Goal: Task Accomplishment & Management: Manage account settings

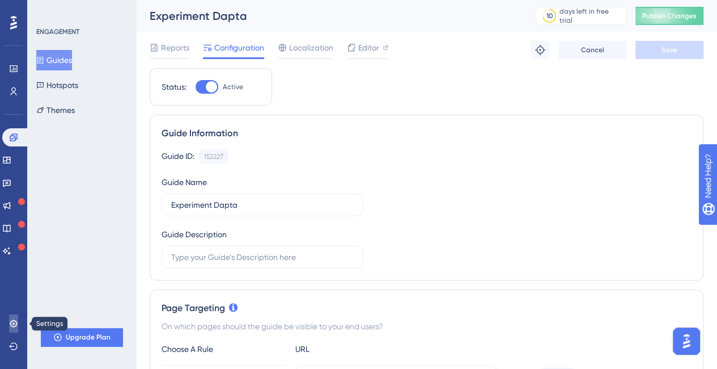
click at [17, 329] on link at bounding box center [13, 323] width 9 height 18
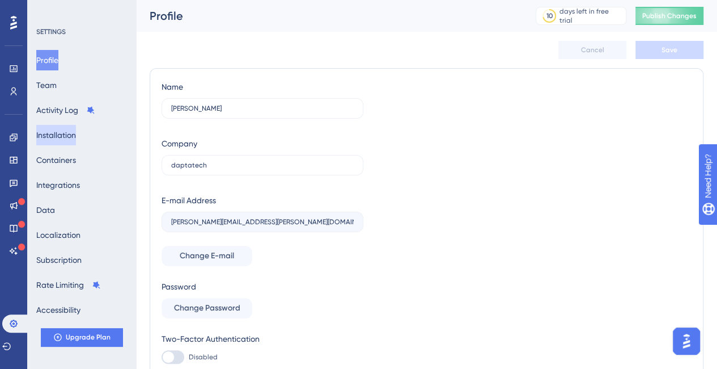
click at [75, 127] on button "Installation" at bounding box center [56, 135] width 40 height 20
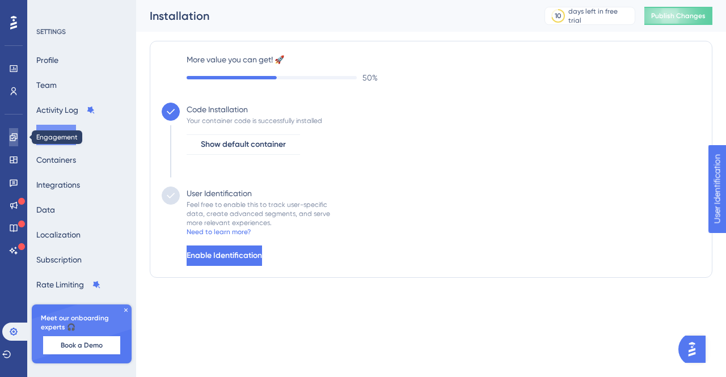
click at [18, 135] on link at bounding box center [13, 137] width 9 height 18
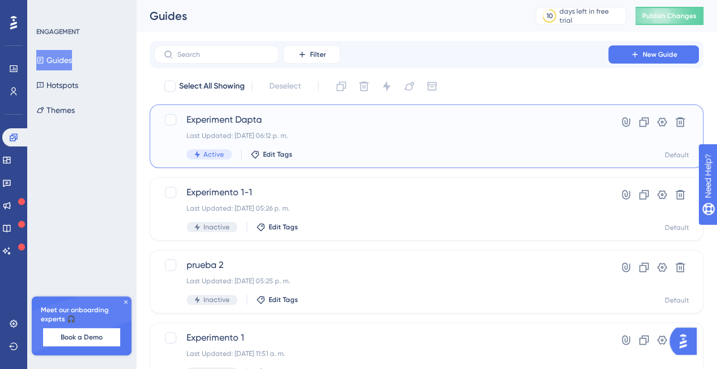
click at [337, 121] on span "Experiment Dapta" at bounding box center [382, 120] width 390 height 14
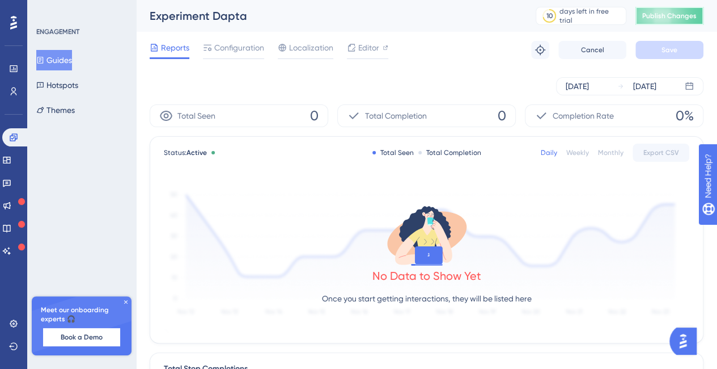
click at [668, 10] on button "Publish Changes" at bounding box center [670, 16] width 68 height 18
click at [251, 44] on span "Configuration" at bounding box center [239, 48] width 50 height 14
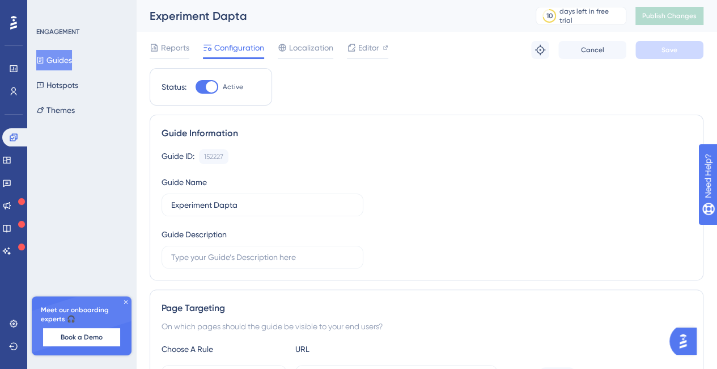
scroll to position [227, 0]
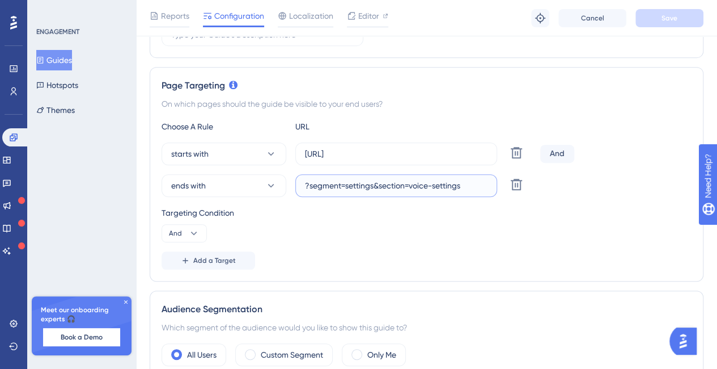
click at [390, 190] on input "?segment=settings&section=voice-settings" at bounding box center [396, 185] width 183 height 12
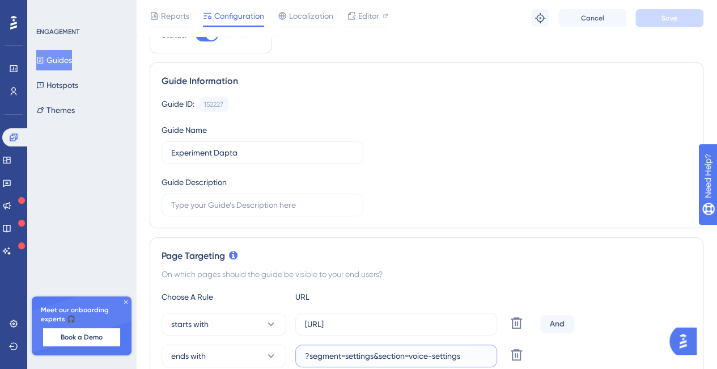
scroll to position [0, 0]
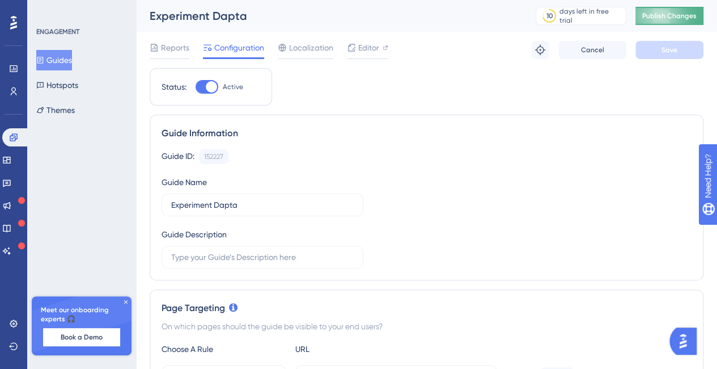
click at [678, 15] on span "Publish Changes" at bounding box center [669, 15] width 54 height 9
click at [11, 161] on link at bounding box center [6, 160] width 9 height 18
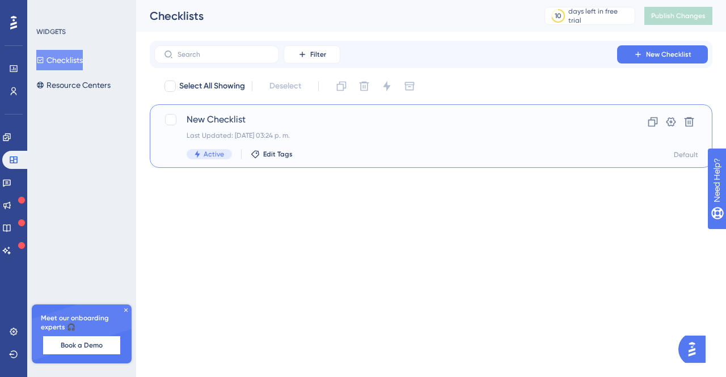
click at [221, 126] on div "New Checklist Last Updated: [DATE] 03:24 p. m. Active Edit Tags" at bounding box center [386, 136] width 398 height 46
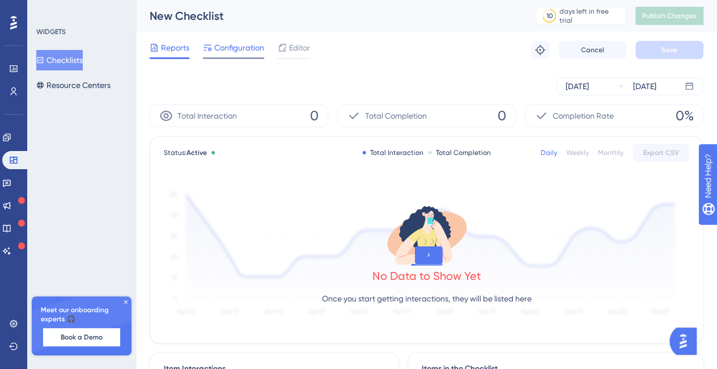
click at [246, 49] on span "Configuration" at bounding box center [239, 48] width 50 height 14
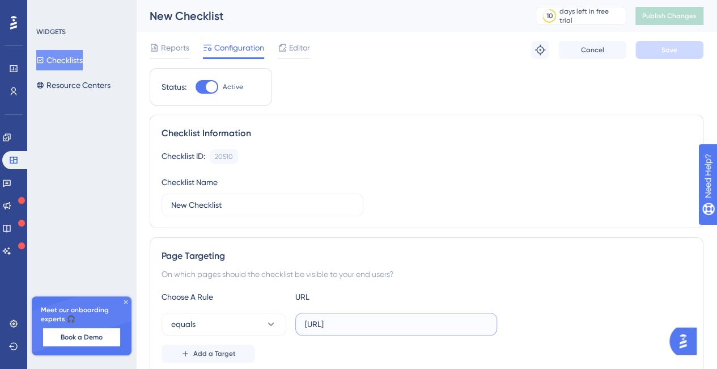
drag, startPoint x: 362, startPoint y: 321, endPoint x: 371, endPoint y: 332, distance: 14.5
click at [362, 321] on input "[URL]" at bounding box center [396, 324] width 183 height 12
drag, startPoint x: 383, startPoint y: 325, endPoint x: 521, endPoint y: 332, distance: 137.4
click at [511, 332] on div "equals [URL]" at bounding box center [427, 323] width 530 height 23
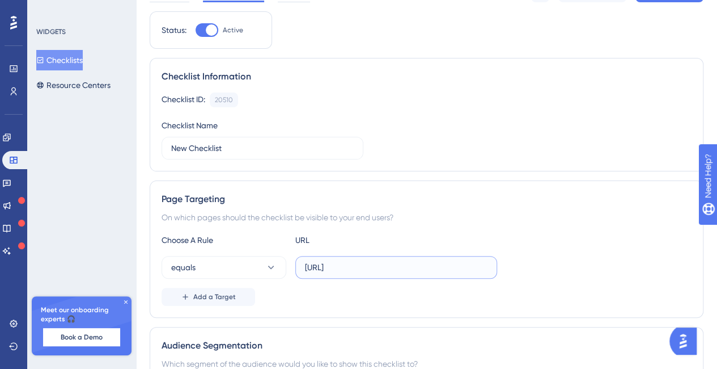
scroll to position [170, 0]
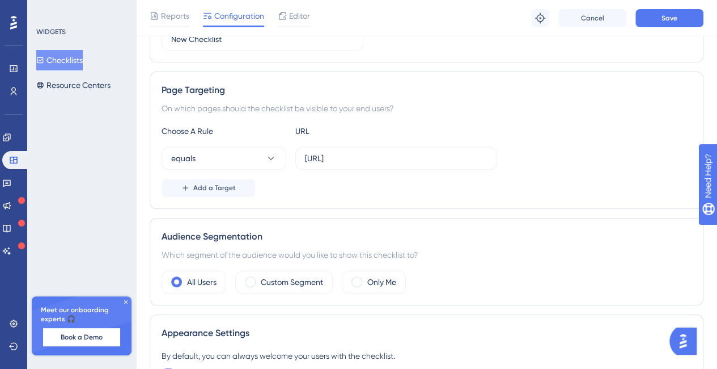
click at [259, 137] on div "Choose A Rule URL equals [URL] Add a Target" at bounding box center [427, 160] width 530 height 73
click at [261, 148] on button "equals" at bounding box center [224, 158] width 125 height 23
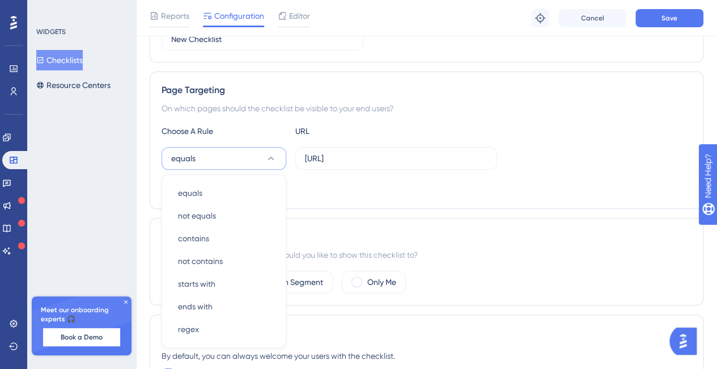
scroll to position [245, 0]
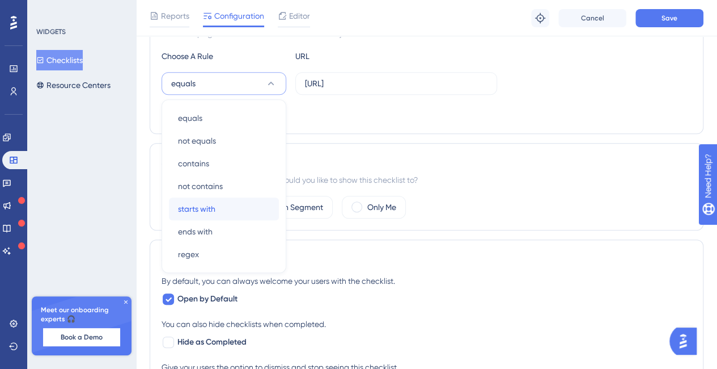
click at [222, 209] on div "starts with starts with" at bounding box center [224, 208] width 92 height 23
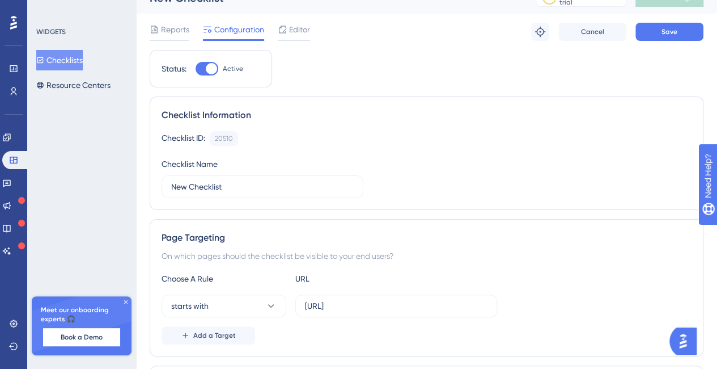
scroll to position [0, 0]
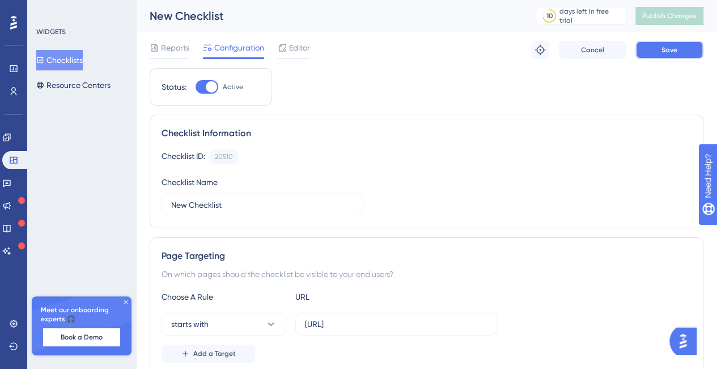
click at [667, 49] on span "Save" at bounding box center [670, 49] width 16 height 9
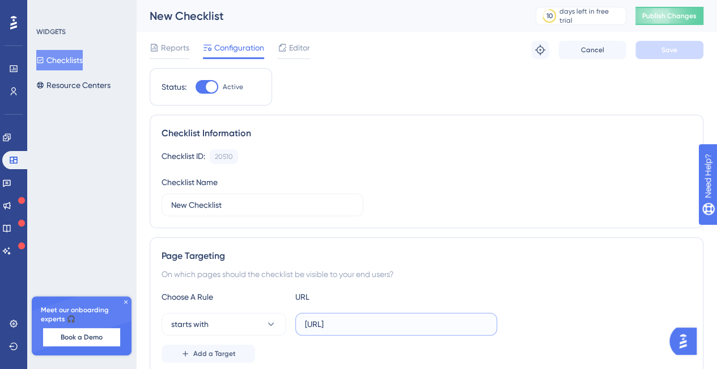
click at [409, 318] on input "[URL]" at bounding box center [396, 324] width 183 height 12
paste input "agents-studio/voice-agents/"
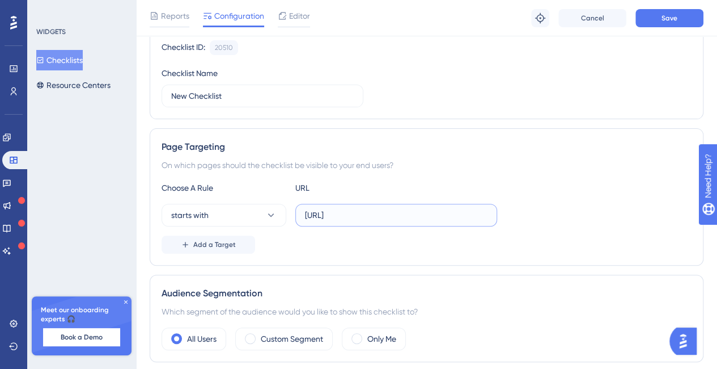
type input "[URL]"
click at [220, 252] on div "Page Targeting On which pages should the checklist be visible to your end users…" at bounding box center [427, 196] width 554 height 137
click at [220, 249] on button "Add a Target" at bounding box center [209, 244] width 94 height 18
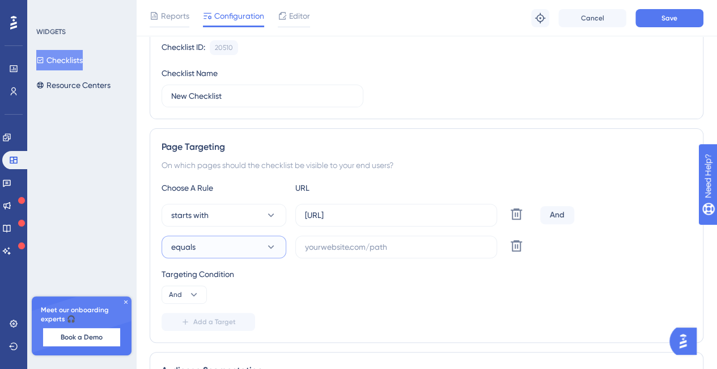
click at [232, 248] on button "equals" at bounding box center [224, 246] width 125 height 23
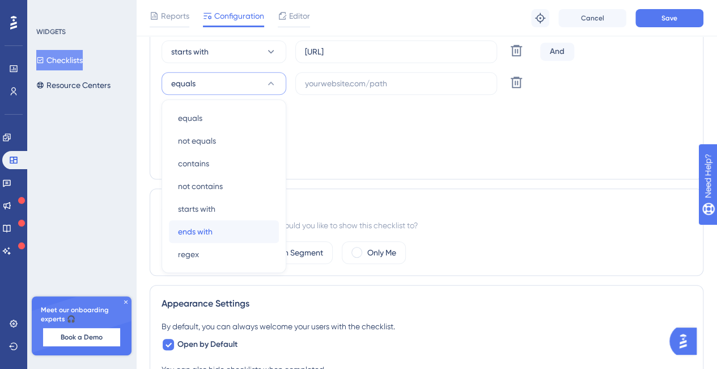
click at [226, 226] on div "ends with ends with" at bounding box center [224, 231] width 92 height 23
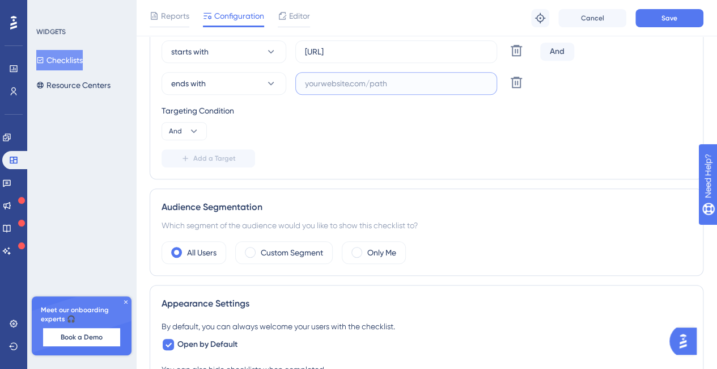
click at [348, 82] on input "text" at bounding box center [396, 83] width 183 height 12
paste input "?segment=settings&section=voice-settings"
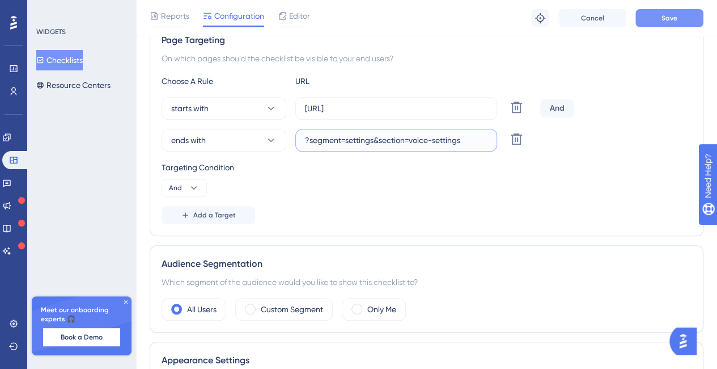
type input "?segment=settings&section=voice-settings"
click at [669, 19] on span "Save" at bounding box center [670, 18] width 16 height 9
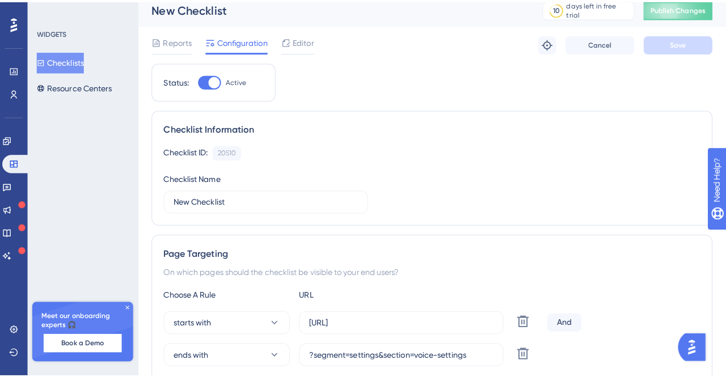
scroll to position [0, 0]
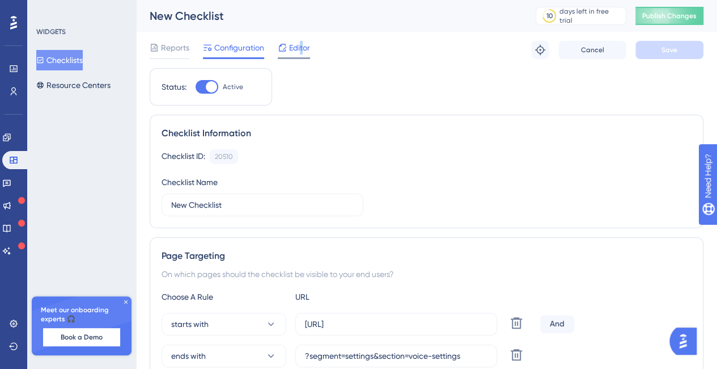
click at [299, 45] on div "Reports Configuration Editor Troubleshoot Cancel Save" at bounding box center [427, 50] width 554 height 36
click at [299, 45] on span "Editor" at bounding box center [299, 48] width 21 height 14
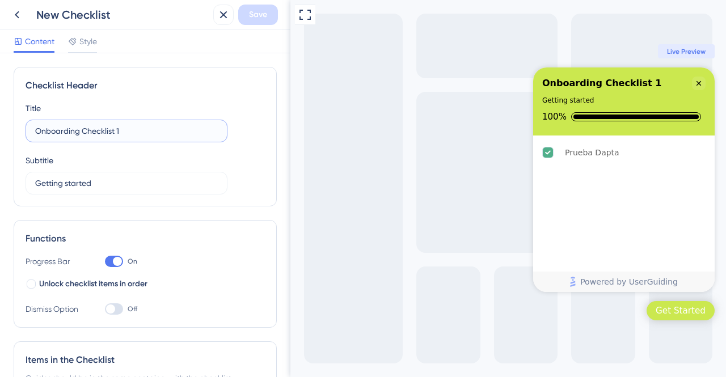
click at [108, 128] on input "Onboarding Checklist 1" at bounding box center [126, 131] width 183 height 12
click at [113, 129] on input "Onboarding Checklist 1" at bounding box center [126, 131] width 183 height 12
click at [117, 130] on input "Onboarding Checklist 1" at bounding box center [126, 131] width 183 height 12
click at [158, 134] on input "Onboarding Checklist Dapta" at bounding box center [126, 131] width 183 height 12
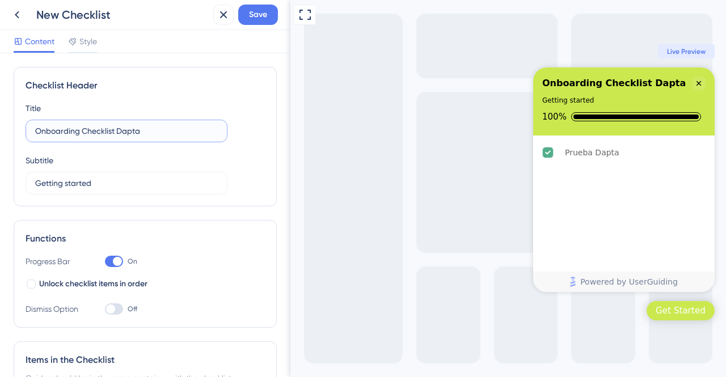
click at [158, 134] on input "Onboarding Checklist Dapta" at bounding box center [126, 131] width 183 height 12
drag, startPoint x: 113, startPoint y: 130, endPoint x: 181, endPoint y: 136, distance: 68.3
click at [181, 136] on input "Onboarding Checklist Dapta" at bounding box center [126, 131] width 183 height 12
type input "Onboarding Checklist"
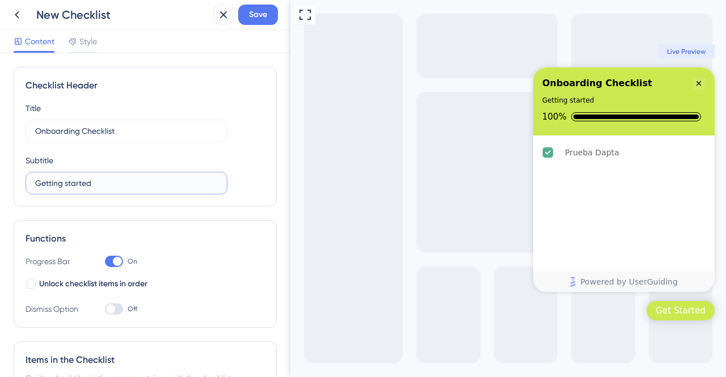
click at [88, 184] on input "Getting started" at bounding box center [126, 183] width 183 height 12
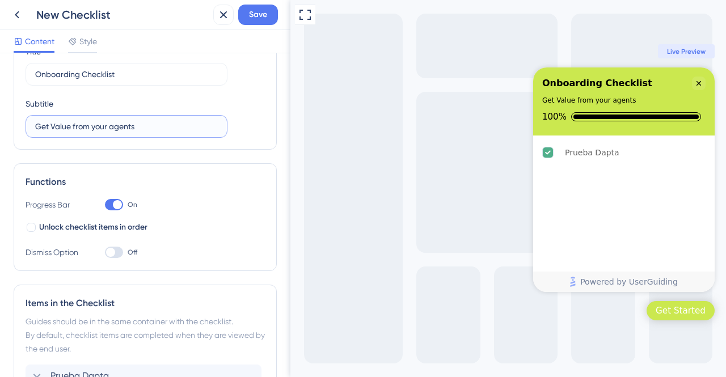
type input "Get Value from your agents"
click at [117, 204] on div at bounding box center [117, 204] width 9 height 9
click at [105, 205] on input "On" at bounding box center [104, 205] width 1 height 1
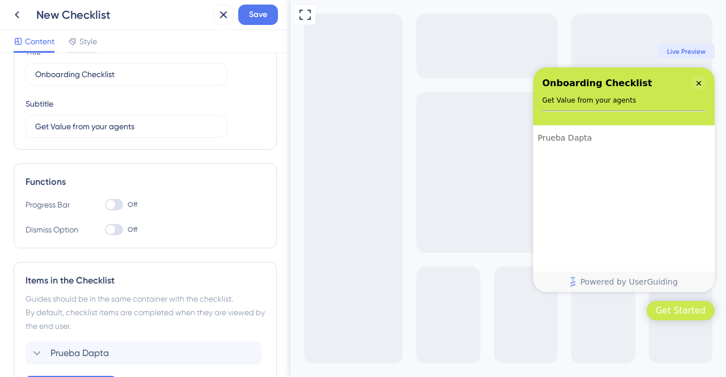
click at [117, 204] on div at bounding box center [114, 204] width 18 height 11
click at [105, 205] on input "Off" at bounding box center [104, 205] width 1 height 1
checkbox input "true"
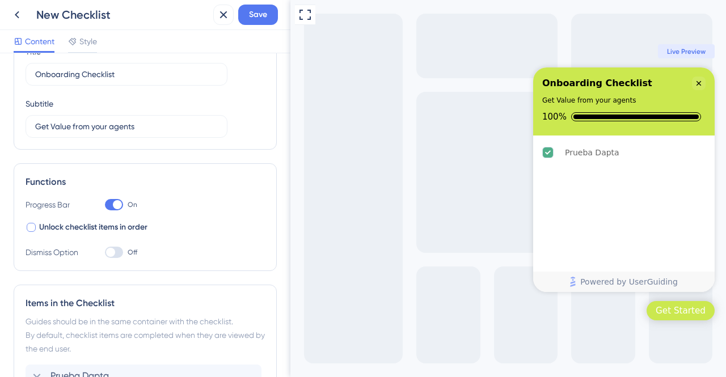
click at [32, 229] on div at bounding box center [31, 227] width 9 height 9
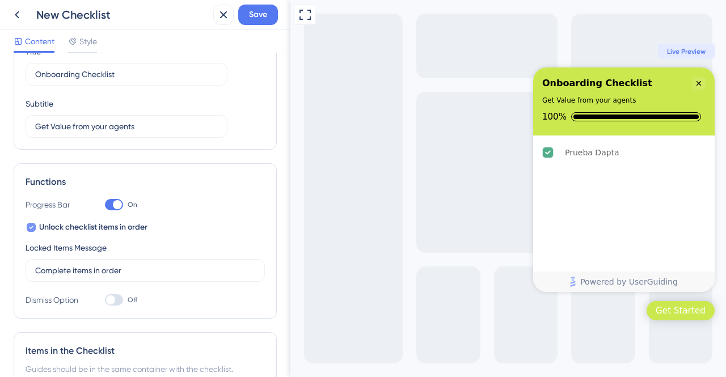
click at [32, 229] on icon at bounding box center [31, 227] width 5 height 9
checkbox input "false"
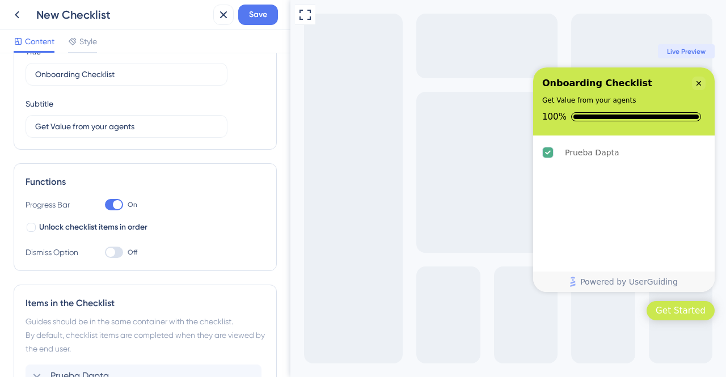
click at [119, 255] on div at bounding box center [114, 252] width 18 height 11
click at [105, 253] on input "Off" at bounding box center [104, 252] width 1 height 1
checkbox input "true"
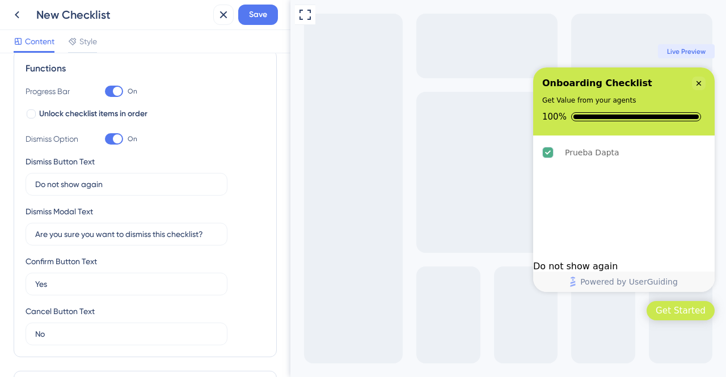
scroll to position [365, 0]
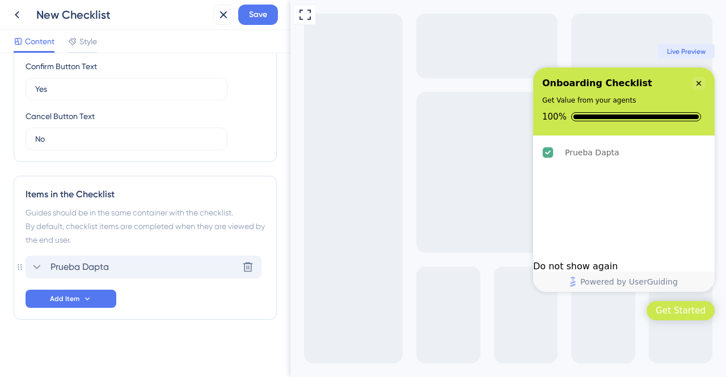
click at [40, 268] on icon at bounding box center [37, 267] width 14 height 14
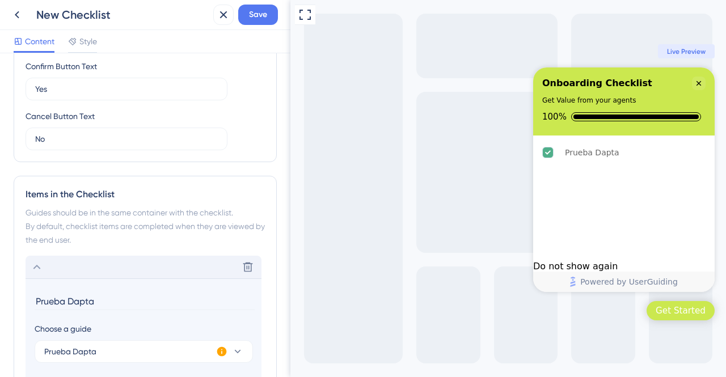
scroll to position [518, 0]
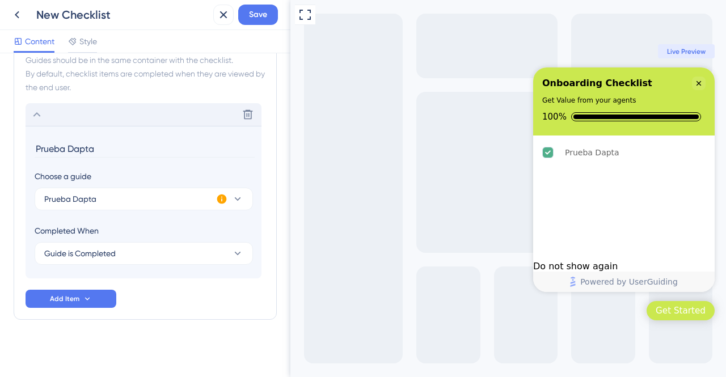
click at [89, 147] on input "Prueba Dapta" at bounding box center [145, 149] width 220 height 18
click at [88, 142] on input "Crea Variables para Capturar Datos de tus llamadas" at bounding box center [145, 149] width 220 height 18
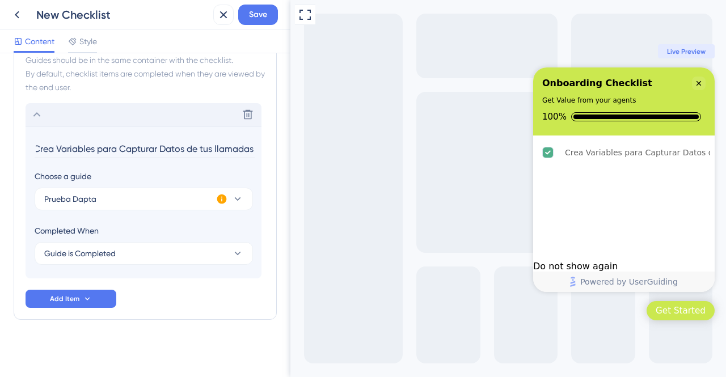
click at [88, 142] on input "Crea Variables para Capturar Datos de tus llamadas" at bounding box center [145, 149] width 220 height 18
paste input "te Variables to Capture Data from Your Call"
click at [247, 196] on button "Prueba Dapta" at bounding box center [144, 199] width 218 height 23
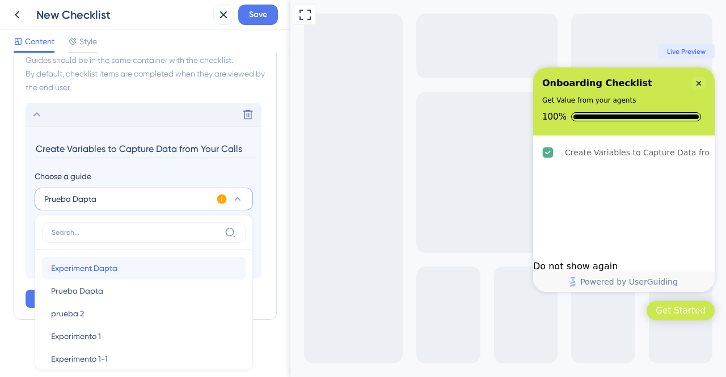
click at [136, 267] on div "Experiment Dapta Experiment Dapta" at bounding box center [143, 268] width 185 height 23
type input "Experiment Dapta"
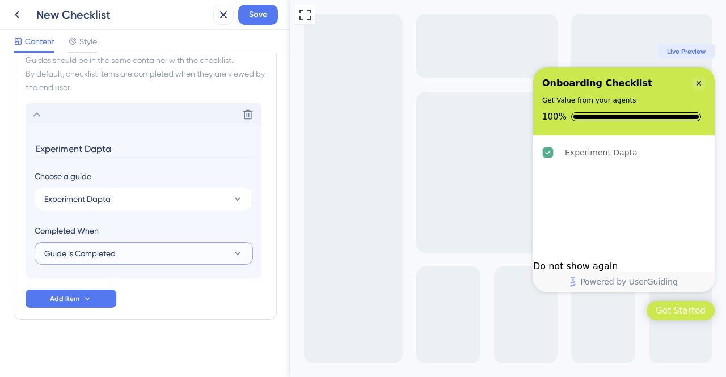
click at [220, 250] on button "Guide is Completed" at bounding box center [144, 253] width 218 height 23
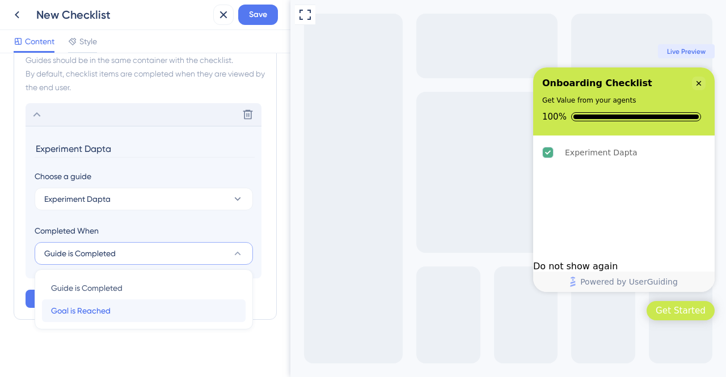
click at [100, 308] on span "Goal is Reached" at bounding box center [81, 311] width 60 height 14
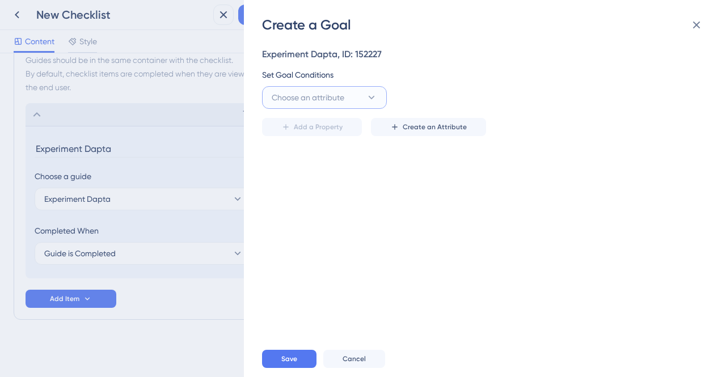
click at [377, 98] on icon at bounding box center [371, 97] width 11 height 11
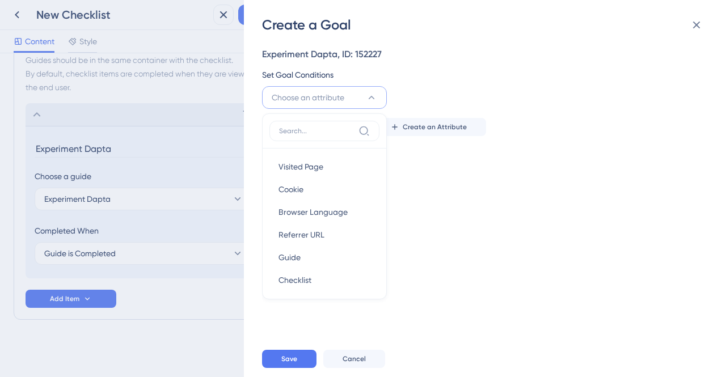
scroll to position [57, 0]
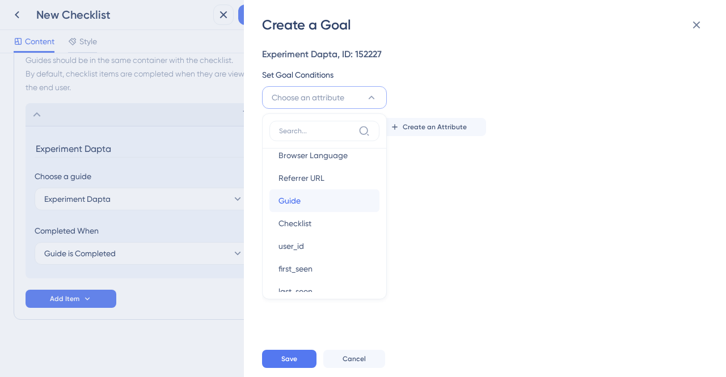
click at [335, 208] on div "Guide Guide" at bounding box center [324, 200] width 92 height 23
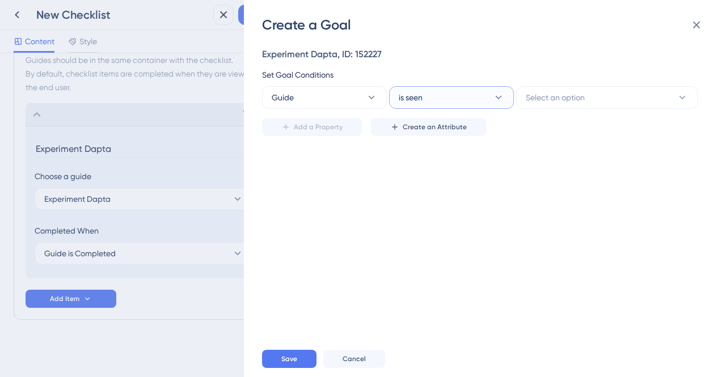
click at [498, 100] on icon at bounding box center [498, 97] width 11 height 11
click at [498, 104] on button "is seen" at bounding box center [451, 97] width 125 height 23
click at [572, 98] on span "Select an option" at bounding box center [555, 98] width 59 height 14
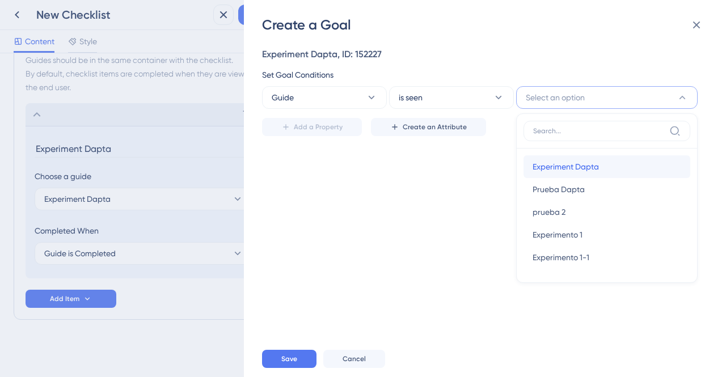
click at [583, 171] on span "Experiment Dapta" at bounding box center [565, 167] width 66 height 14
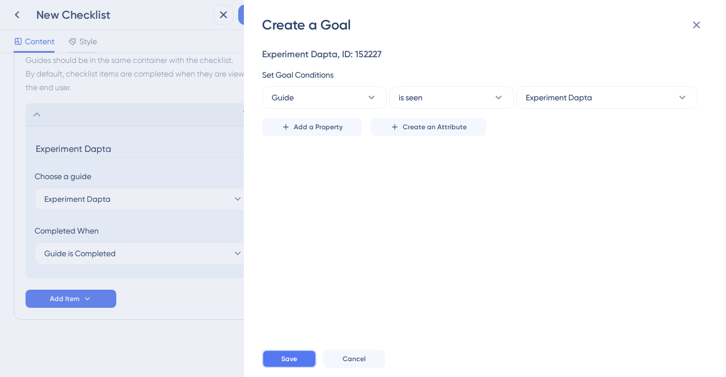
click at [301, 365] on button "Save" at bounding box center [289, 359] width 54 height 18
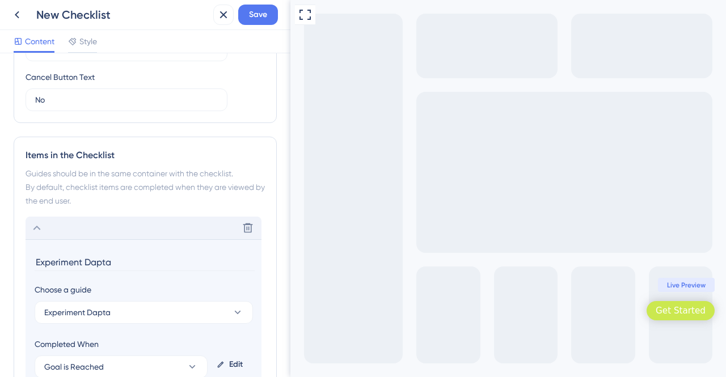
scroll to position [518, 0]
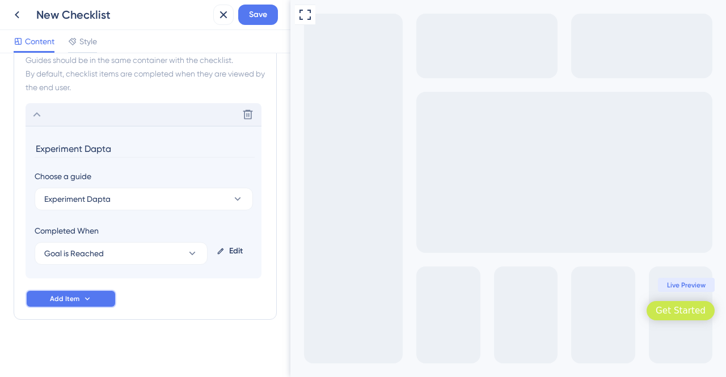
click at [94, 295] on button "Add Item" at bounding box center [71, 299] width 91 height 18
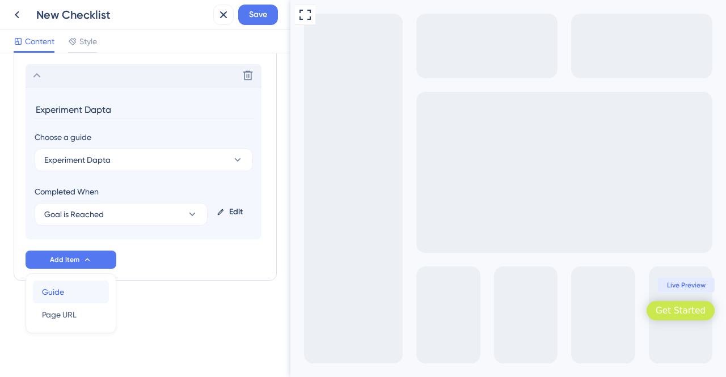
click at [75, 291] on div "Guide Guide" at bounding box center [71, 292] width 58 height 23
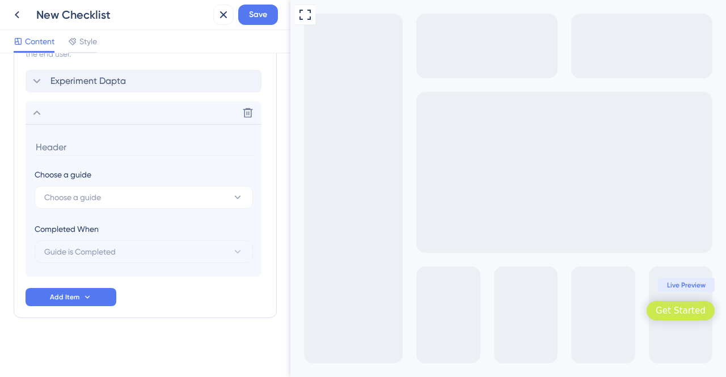
scroll to position [549, 0]
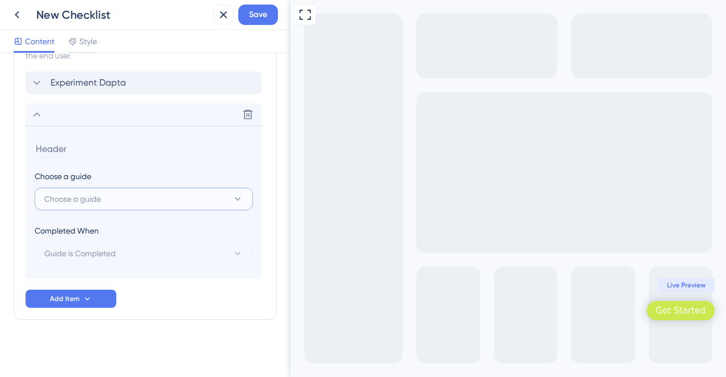
click at [215, 202] on button "Choose a guide" at bounding box center [144, 199] width 218 height 23
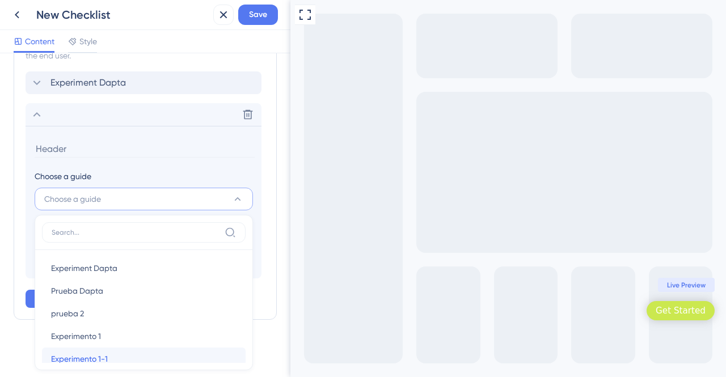
click at [95, 352] on span "Experimento 1-1" at bounding box center [79, 359] width 57 height 14
type input "Experimento 1-1"
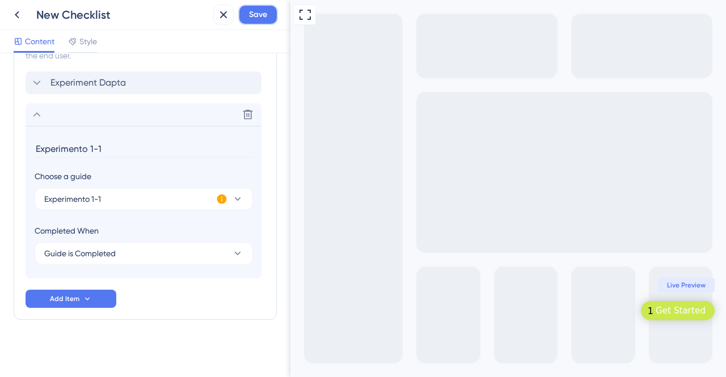
click at [243, 10] on button "Save" at bounding box center [258, 15] width 40 height 20
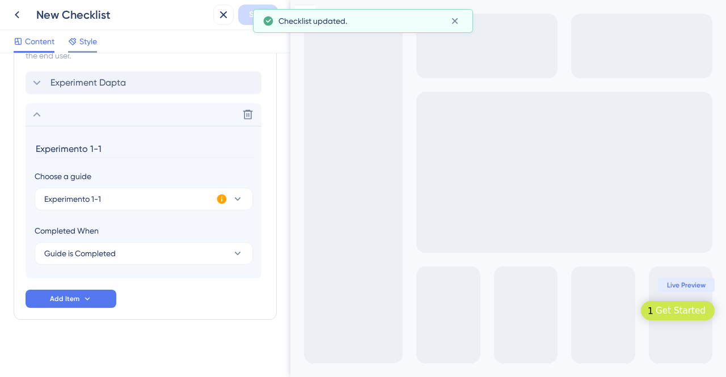
scroll to position [323, 0]
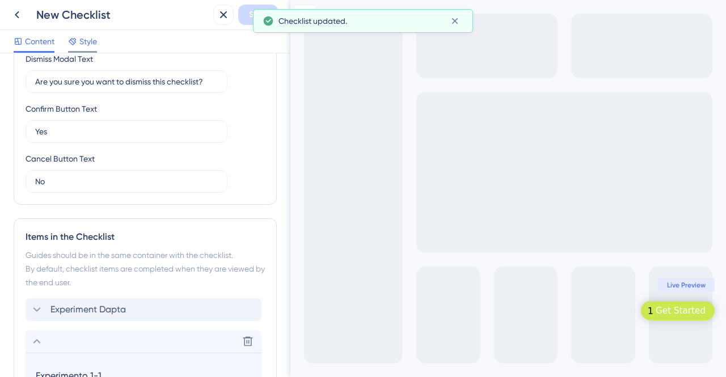
click at [79, 41] on div "Style" at bounding box center [82, 42] width 29 height 14
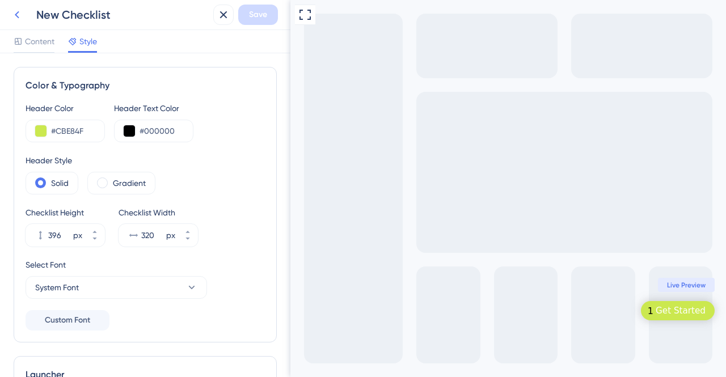
click at [20, 7] on button at bounding box center [17, 15] width 20 height 20
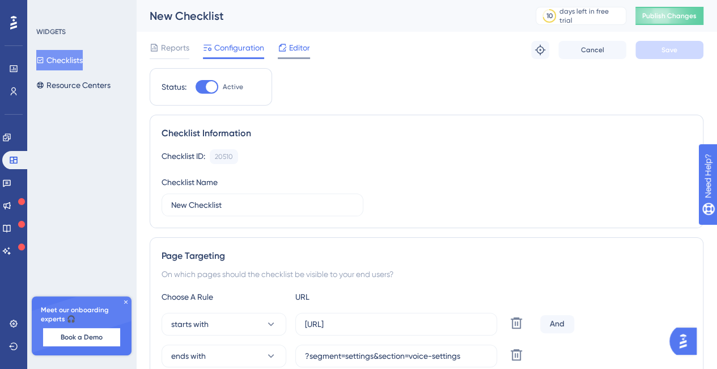
click at [303, 52] on span "Editor" at bounding box center [299, 48] width 21 height 14
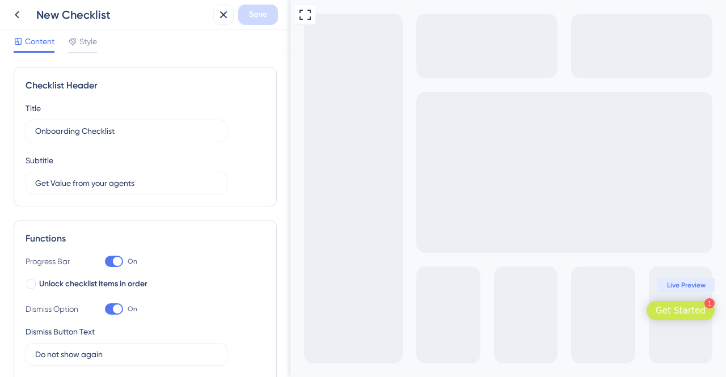
click at [24, 33] on div "Content Style" at bounding box center [145, 41] width 290 height 23
click at [39, 37] on span "Content" at bounding box center [39, 42] width 29 height 14
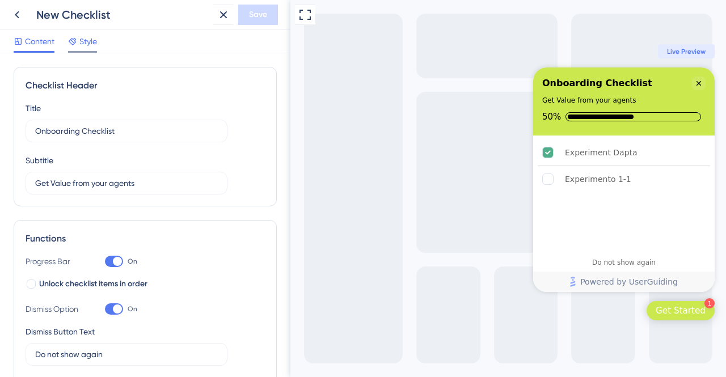
click at [82, 41] on span "Style" at bounding box center [88, 42] width 18 height 14
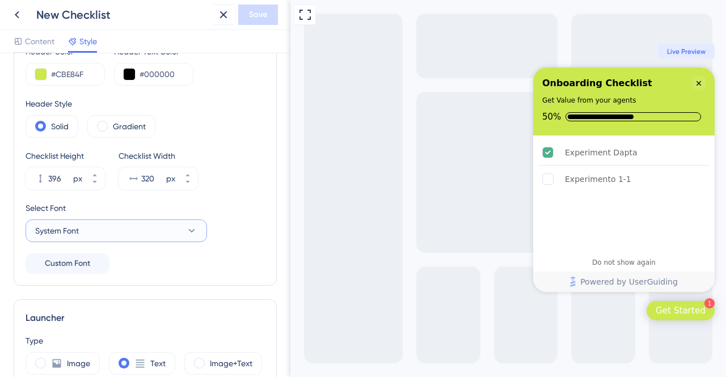
click at [192, 227] on icon at bounding box center [191, 230] width 11 height 11
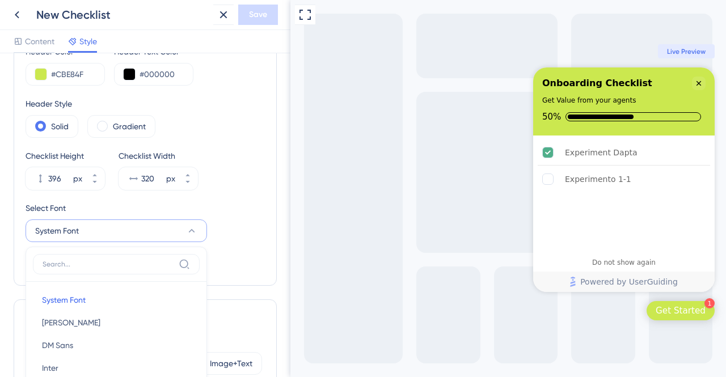
scroll to position [200, 0]
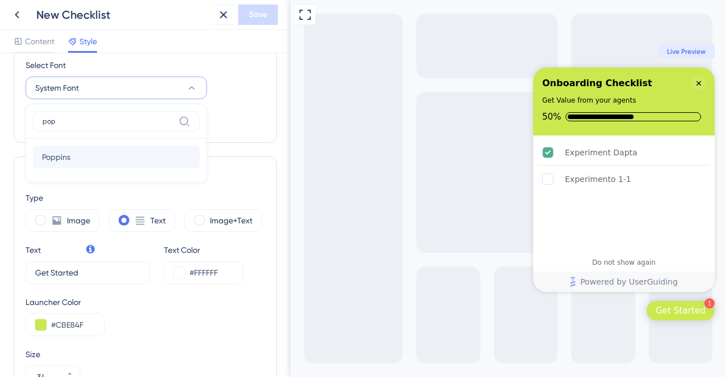
type input "pop"
click at [70, 153] on span "Poppins" at bounding box center [56, 157] width 28 height 14
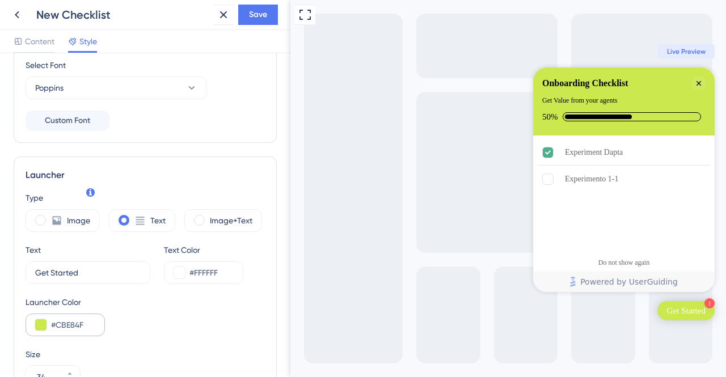
scroll to position [256, 0]
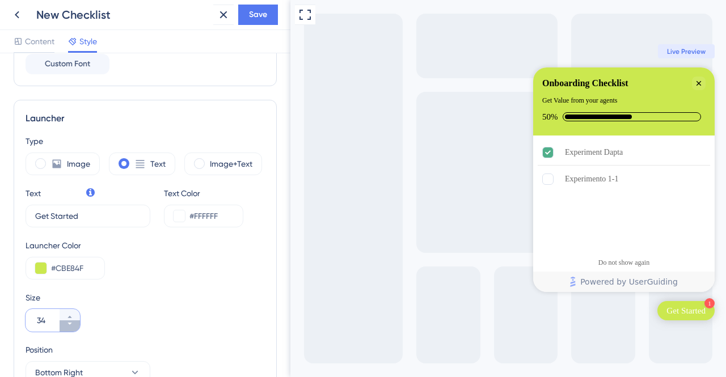
click at [66, 326] on button "34" at bounding box center [70, 325] width 20 height 11
click at [66, 326] on button "33" at bounding box center [70, 325] width 20 height 11
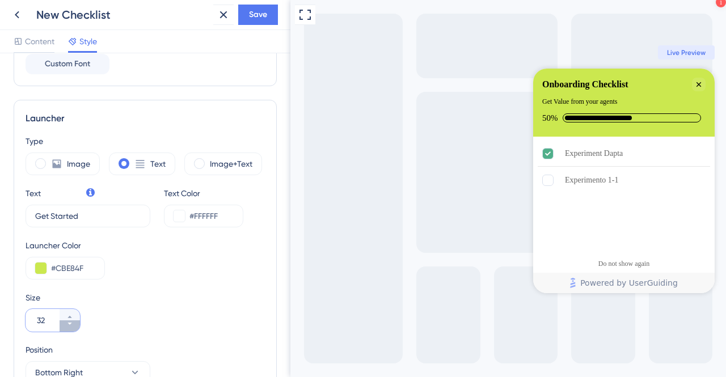
click at [66, 326] on button "32" at bounding box center [70, 325] width 20 height 11
click at [66, 326] on button "31" at bounding box center [70, 325] width 20 height 11
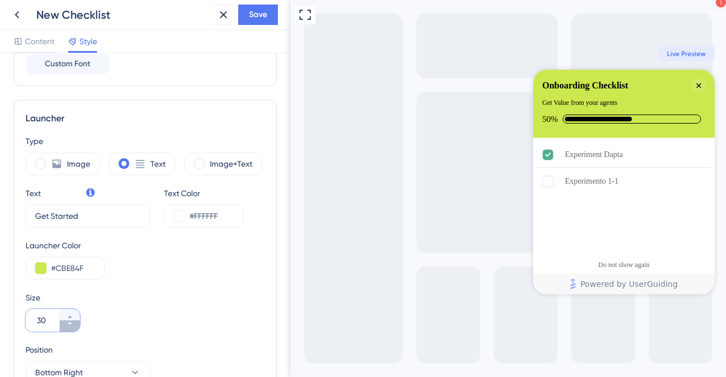
click at [66, 326] on button "30" at bounding box center [70, 325] width 20 height 11
click at [66, 326] on button "29" at bounding box center [70, 325] width 20 height 11
click at [66, 326] on button "28" at bounding box center [70, 325] width 20 height 11
click at [66, 326] on button "27" at bounding box center [70, 325] width 20 height 11
click at [66, 326] on button "26" at bounding box center [70, 325] width 20 height 11
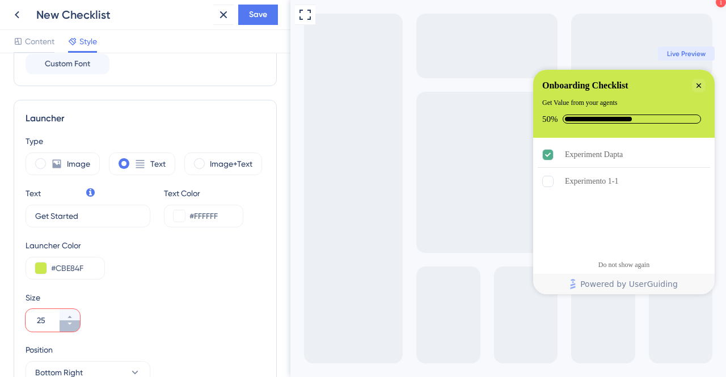
click at [66, 326] on button "25" at bounding box center [70, 325] width 20 height 11
click at [66, 326] on button "24" at bounding box center [70, 325] width 20 height 11
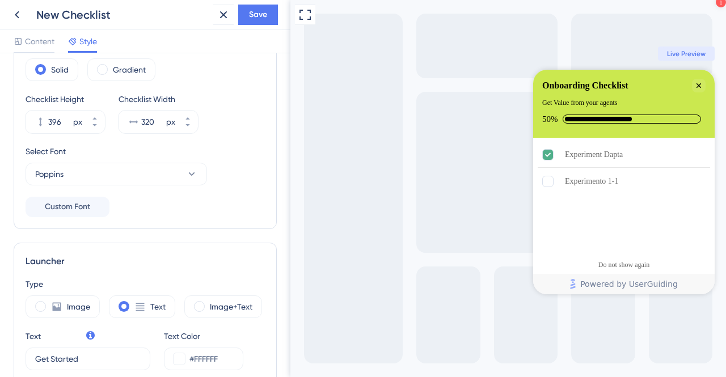
scroll to position [0, 0]
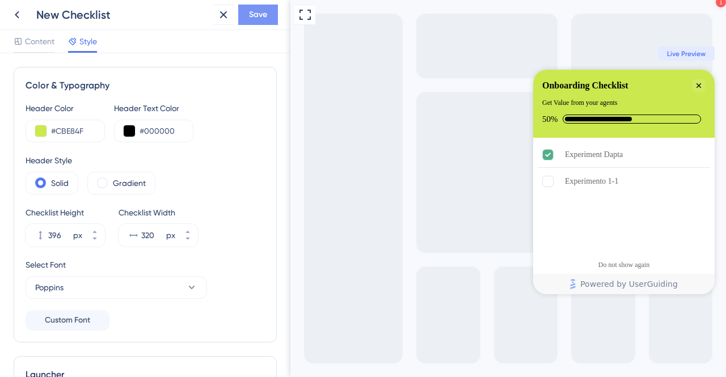
click at [258, 20] on span "Save" at bounding box center [258, 15] width 18 height 14
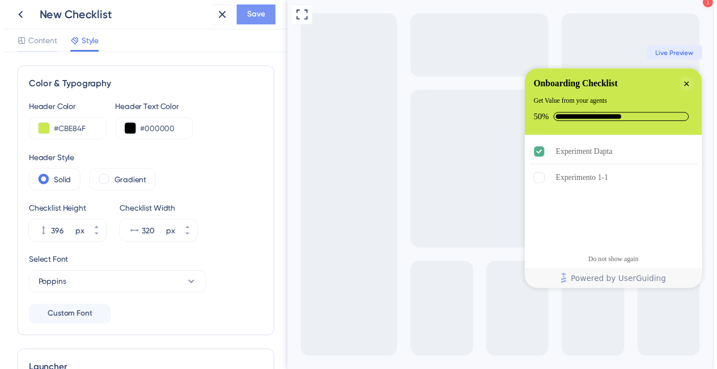
scroll to position [360, 0]
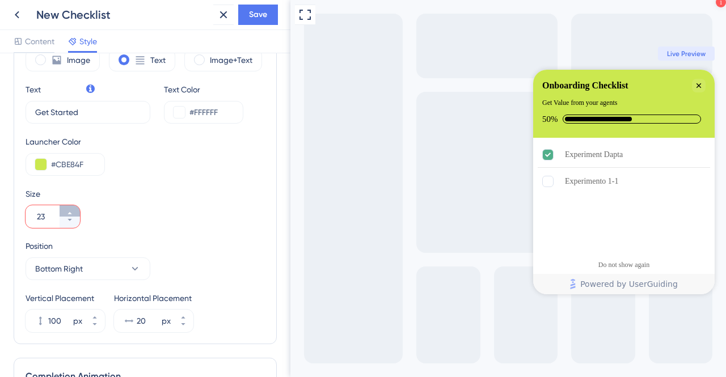
click at [70, 210] on icon at bounding box center [69, 213] width 7 height 7
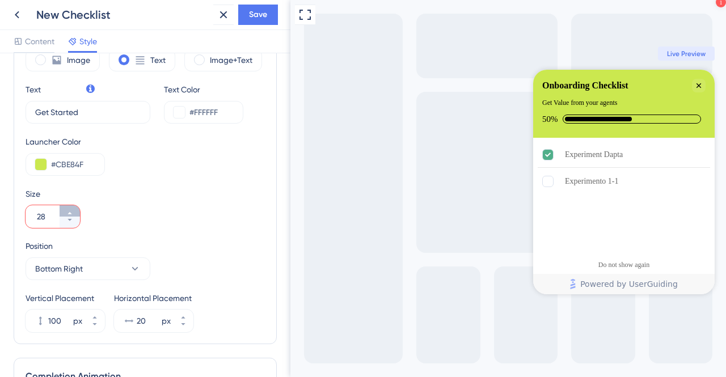
click at [68, 210] on icon at bounding box center [69, 213] width 7 height 7
type input "32"
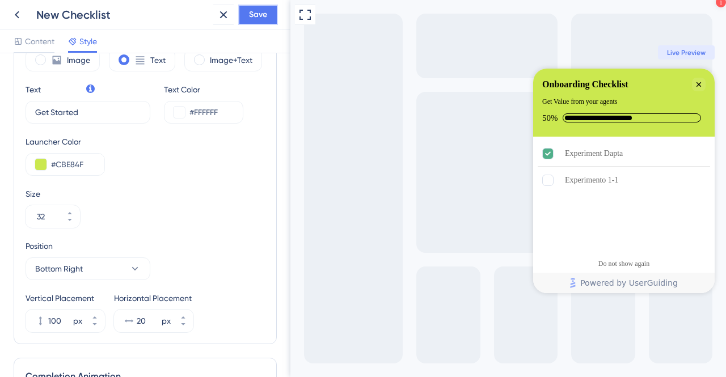
click at [255, 22] on button "Save" at bounding box center [258, 15] width 40 height 20
click at [682, 50] on span "Live Preview" at bounding box center [686, 52] width 39 height 9
click at [697, 81] on icon "Close Checklist" at bounding box center [698, 84] width 9 height 9
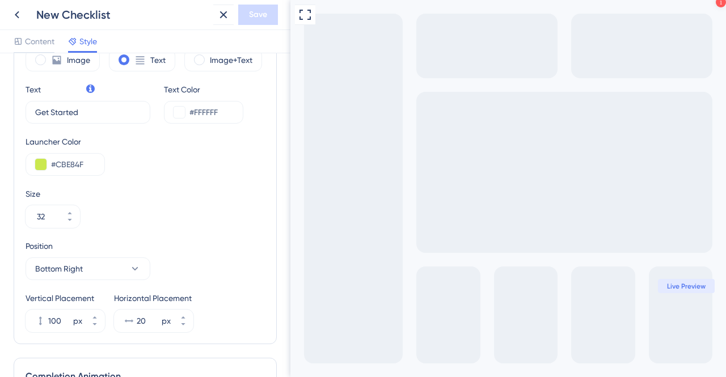
click at [678, 281] on div "Live Preview" at bounding box center [686, 287] width 57 height 14
click at [16, 15] on icon at bounding box center [17, 15] width 14 height 14
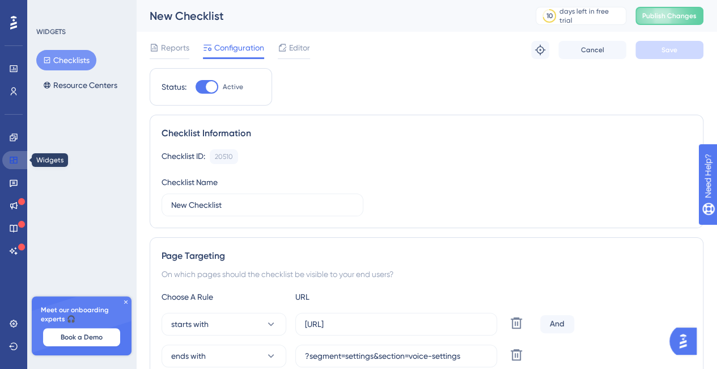
click at [16, 165] on link at bounding box center [15, 160] width 27 height 18
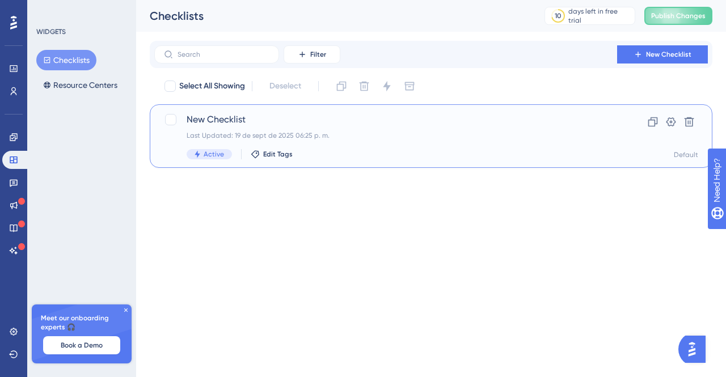
click at [227, 122] on span "New Checklist" at bounding box center [386, 120] width 398 height 14
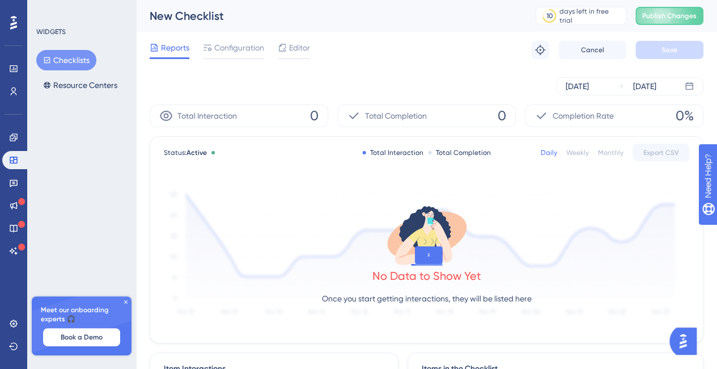
click at [312, 44] on div "Reports Configuration Editor Troubleshoot Cancel Save" at bounding box center [427, 50] width 554 height 36
click at [297, 50] on span "Editor" at bounding box center [299, 48] width 21 height 14
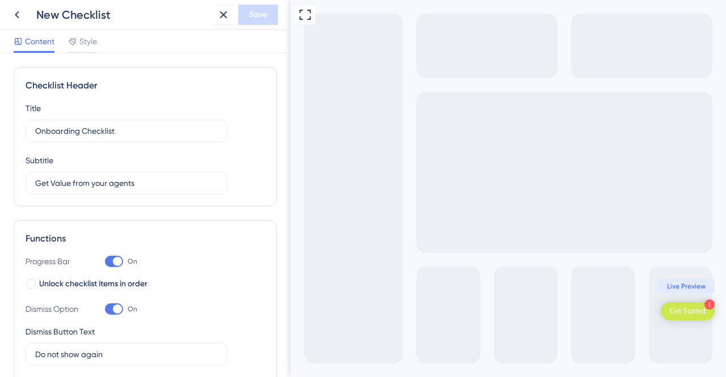
click at [690, 284] on span "Live Preview" at bounding box center [686, 286] width 39 height 9
click at [16, 14] on icon at bounding box center [17, 14] width 5 height 7
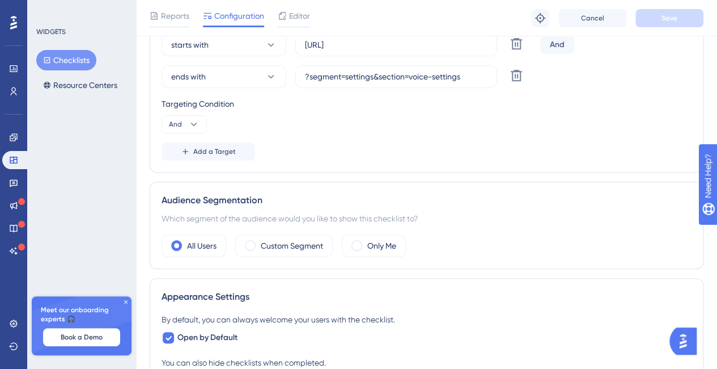
scroll to position [170, 0]
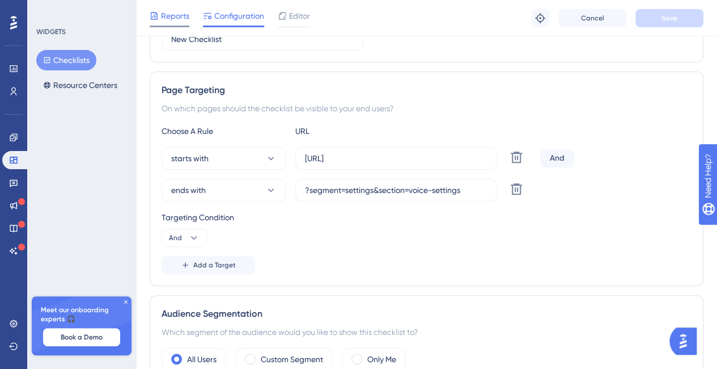
click at [171, 18] on span "Reports" at bounding box center [175, 16] width 28 height 14
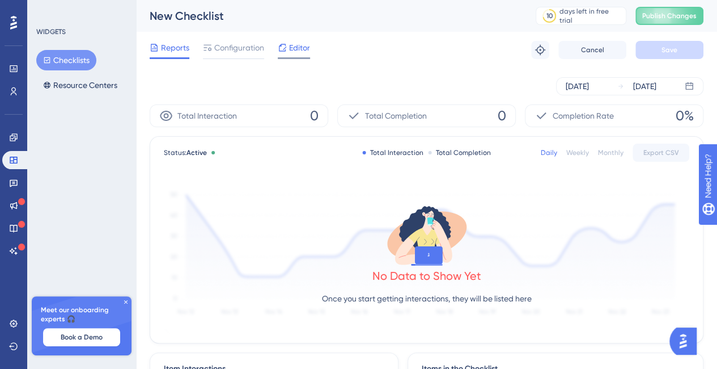
click at [302, 57] on div "Editor" at bounding box center [294, 50] width 32 height 18
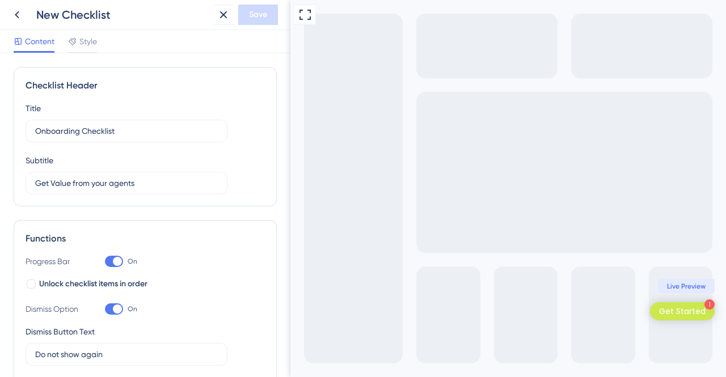
click at [680, 283] on span "Live Preview" at bounding box center [686, 286] width 39 height 9
click at [688, 309] on div "Get Started" at bounding box center [682, 311] width 46 height 11
click at [683, 310] on div "Get Started" at bounding box center [682, 311] width 46 height 11
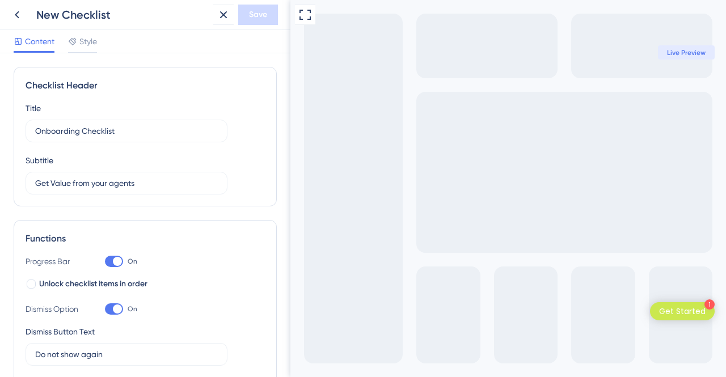
drag, startPoint x: 662, startPoint y: 181, endPoint x: 670, endPoint y: 180, distance: 8.0
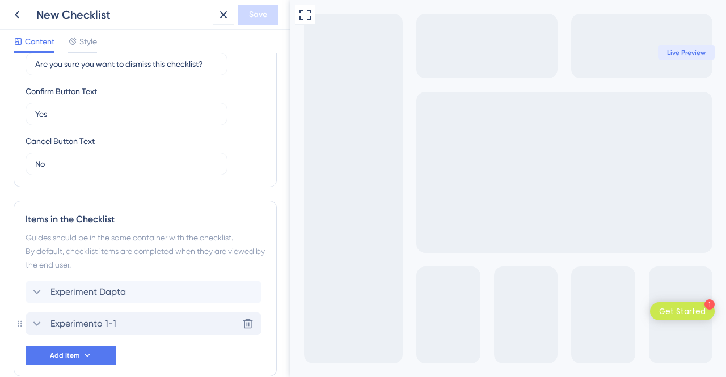
click at [108, 320] on span "Experimento 1-1" at bounding box center [83, 324] width 66 height 14
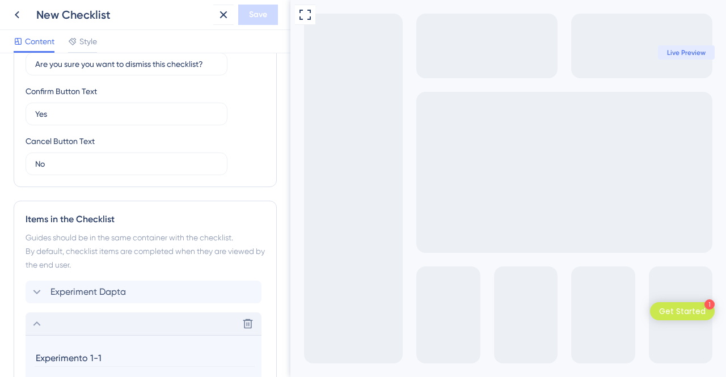
scroll to position [549, 0]
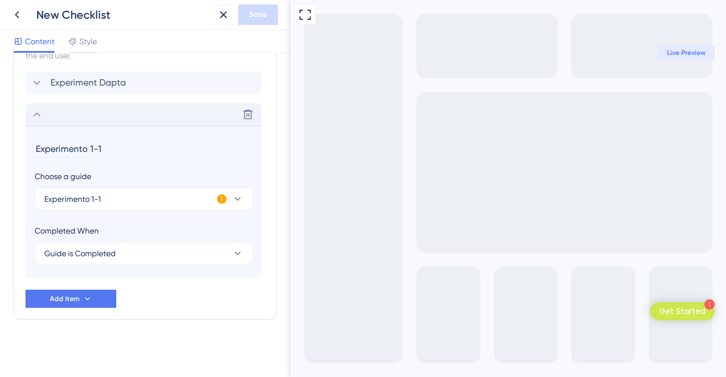
click at [142, 239] on div "Completed When Guide is Completed" at bounding box center [144, 244] width 218 height 41
click at [144, 193] on button "Experimento 1-1" at bounding box center [144, 199] width 218 height 23
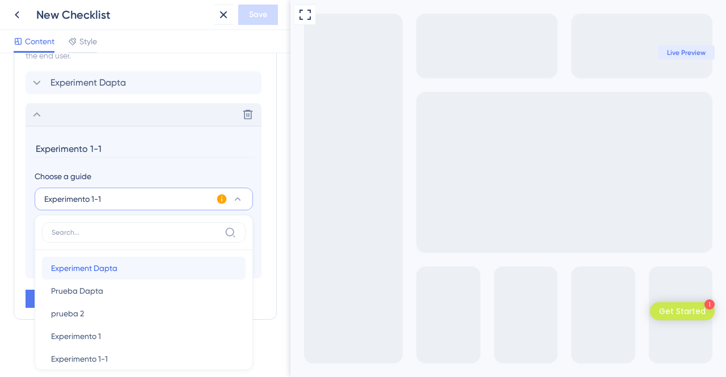
click at [129, 268] on div "Experiment Dapta Experiment Dapta" at bounding box center [143, 268] width 185 height 23
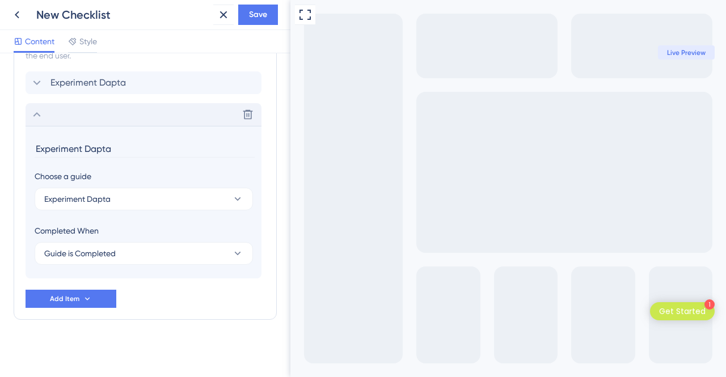
type input "Experiment Dapta"
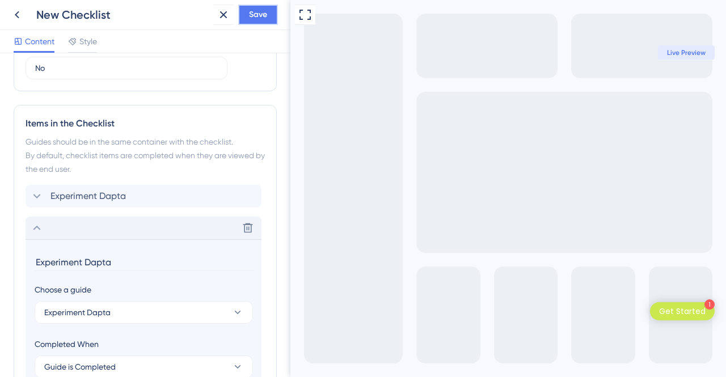
click at [260, 14] on span "Save" at bounding box center [258, 15] width 18 height 14
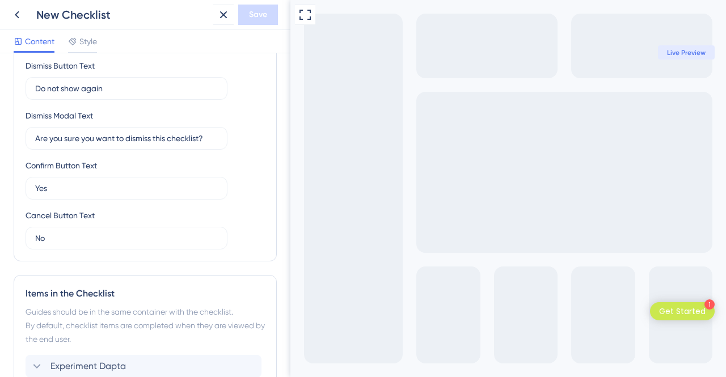
scroll to position [0, 0]
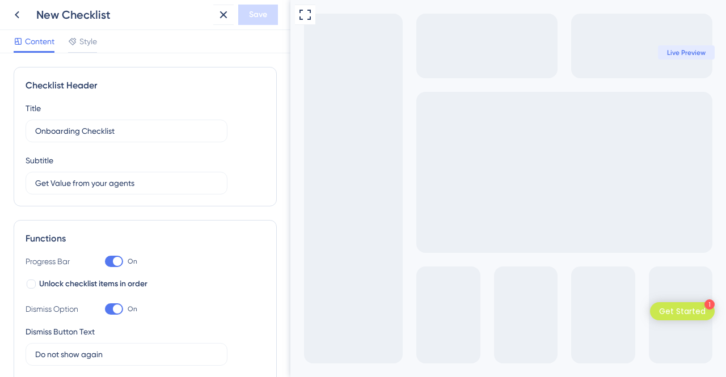
drag, startPoint x: 540, startPoint y: 157, endPoint x: 547, endPoint y: 157, distance: 6.8
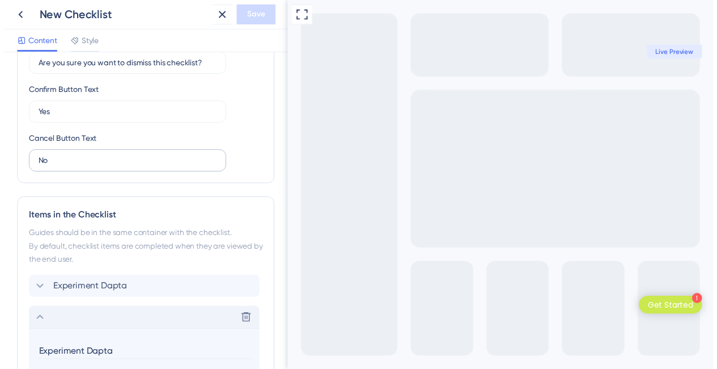
scroll to position [454, 0]
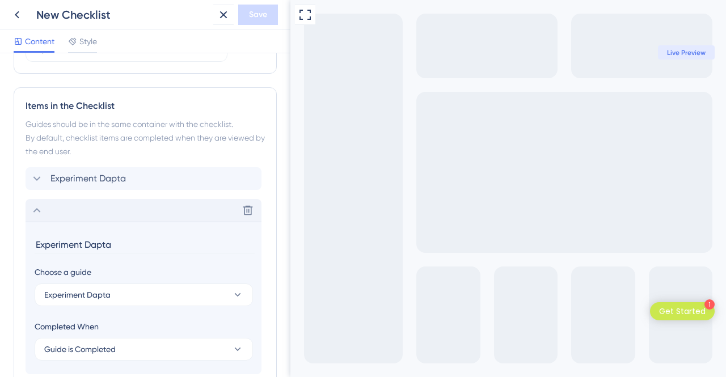
click at [696, 320] on div "1 Get Started" at bounding box center [682, 311] width 65 height 18
click at [695, 315] on div "Get Started" at bounding box center [682, 311] width 46 height 11
click at [23, 14] on icon at bounding box center [17, 15] width 14 height 14
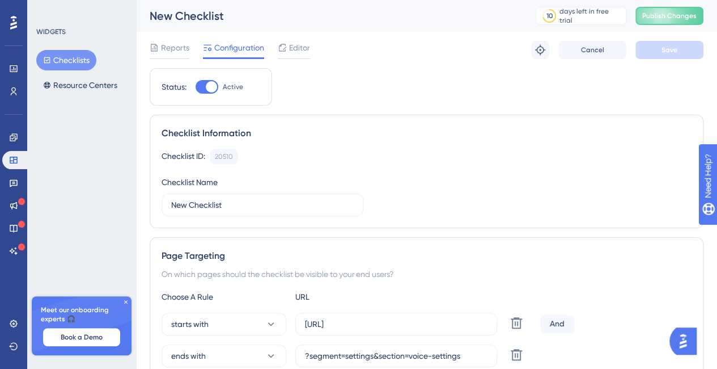
click at [667, 25] on div "New Checklist 10 days left in free trial Click to see upgrade options Publish C…" at bounding box center [426, 16] width 581 height 32
click at [671, 18] on span "Publish Changes" at bounding box center [669, 15] width 54 height 9
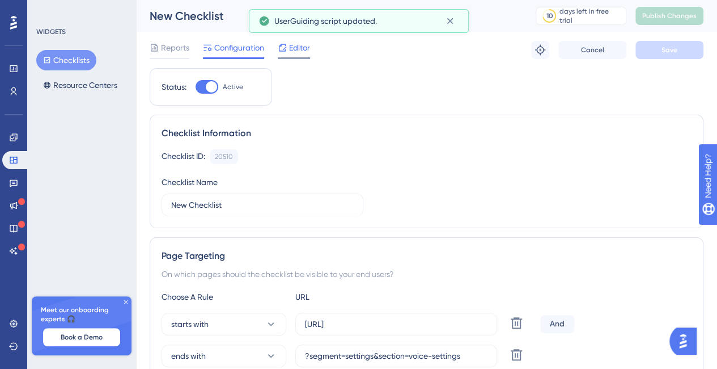
click at [293, 45] on span "Editor" at bounding box center [299, 48] width 21 height 14
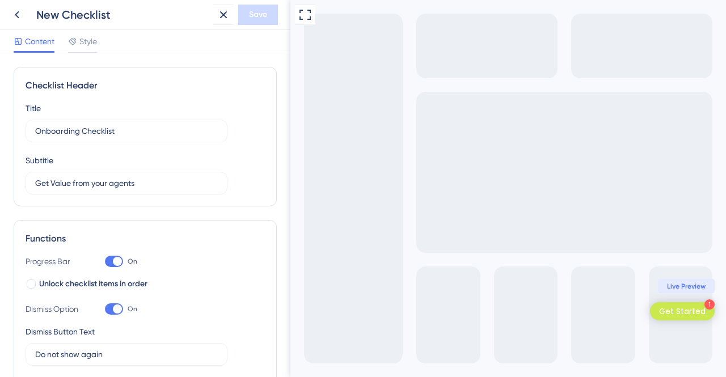
click at [691, 309] on div "Get Started" at bounding box center [682, 311] width 46 height 11
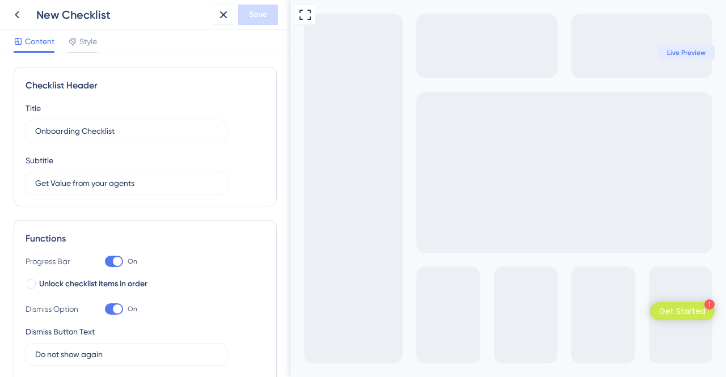
click at [28, 16] on div "New Checklist" at bounding box center [108, 15] width 202 height 20
click at [9, 7] on button at bounding box center [17, 15] width 20 height 20
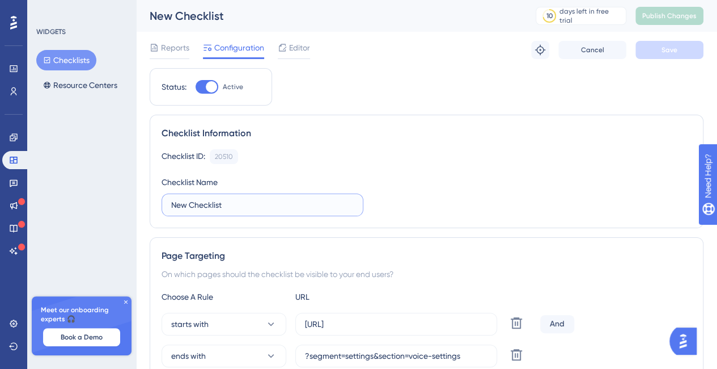
drag, startPoint x: 188, startPoint y: 206, endPoint x: 132, endPoint y: 197, distance: 56.3
drag, startPoint x: 189, startPoint y: 197, endPoint x: 214, endPoint y: 204, distance: 26.4
click at [211, 204] on label "Checklist" at bounding box center [263, 204] width 202 height 23
click at [211, 204] on input "Checklist" at bounding box center [262, 204] width 183 height 12
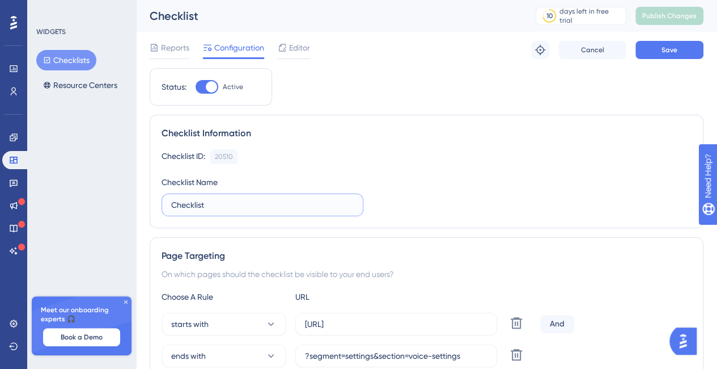
click at [231, 200] on input "Checklist" at bounding box center [262, 204] width 183 height 12
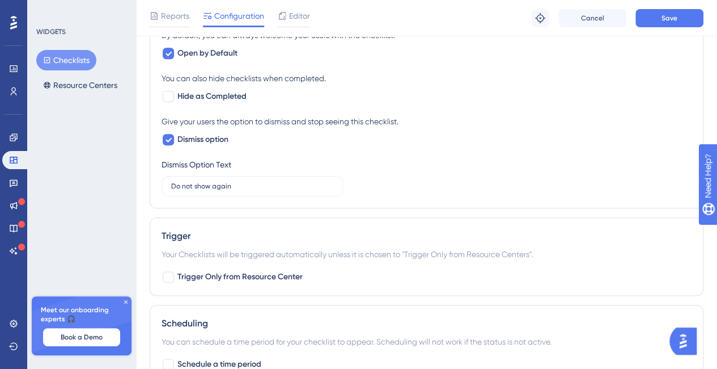
scroll to position [738, 0]
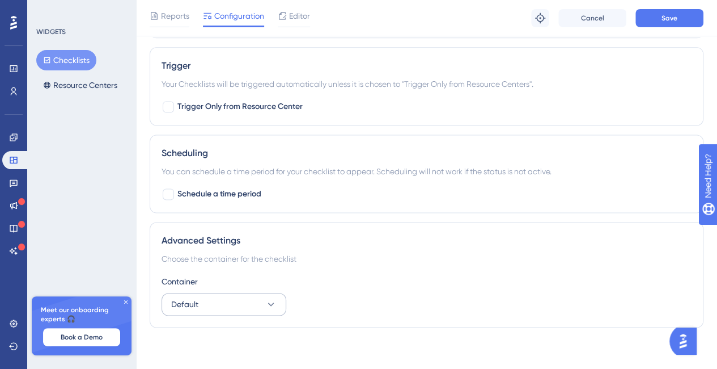
type input "Checklist dapta"
click at [254, 293] on button "Default" at bounding box center [224, 304] width 125 height 23
click at [255, 293] on button "Default" at bounding box center [224, 304] width 125 height 23
click at [675, 17] on span "Save" at bounding box center [670, 18] width 16 height 9
